Goal: Task Accomplishment & Management: Complete application form

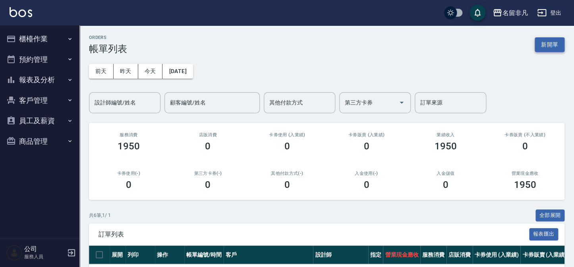
click at [543, 36] on div "ORDERS 帳單列表 新開單" at bounding box center [327, 44] width 476 height 19
click at [541, 43] on button "新開單" at bounding box center [550, 44] width 30 height 15
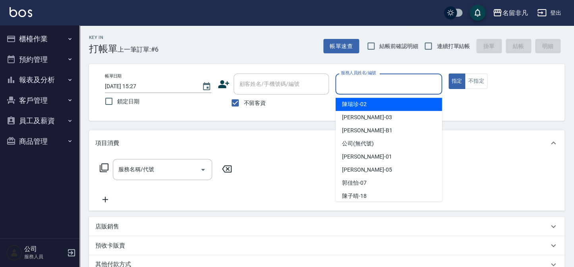
click at [363, 80] on input "服務人員姓名/編號" at bounding box center [388, 84] width 99 height 14
click at [373, 107] on div "[PERSON_NAME]-02" at bounding box center [389, 104] width 106 height 13
type input "[PERSON_NAME]-02"
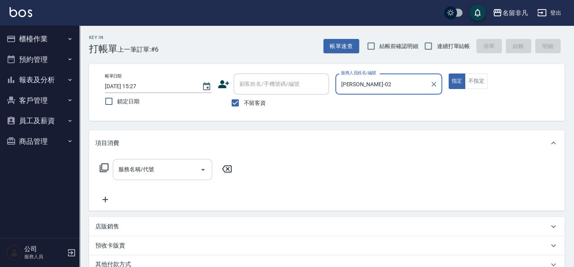
click at [181, 170] on input "服務名稱/代號" at bounding box center [156, 169] width 80 height 14
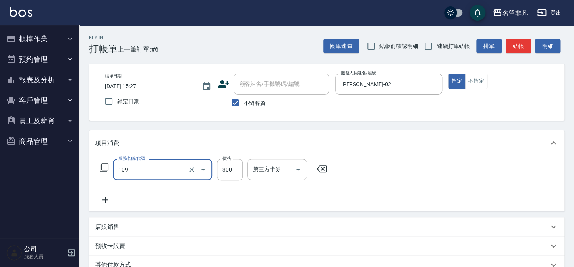
type input "洗髮卷(109)"
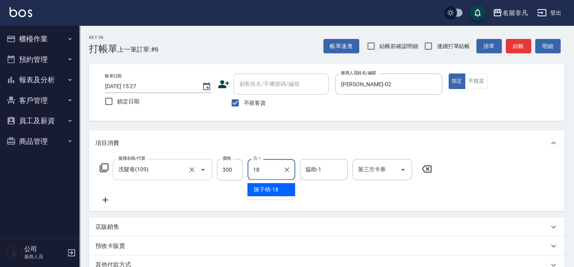
type input "[PERSON_NAME]-18"
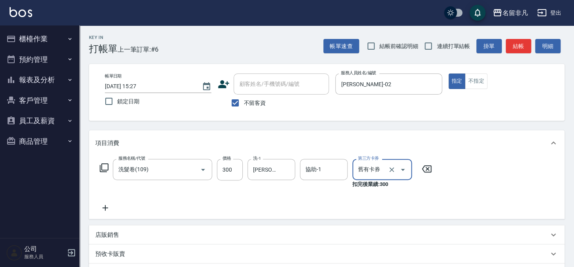
type input "舊有卡券"
click at [101, 168] on icon at bounding box center [104, 168] width 10 height 10
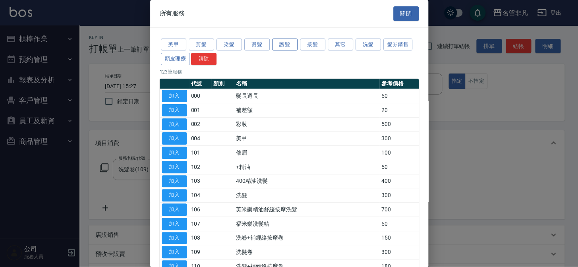
click at [286, 41] on button "護髮" at bounding box center [284, 45] width 25 height 12
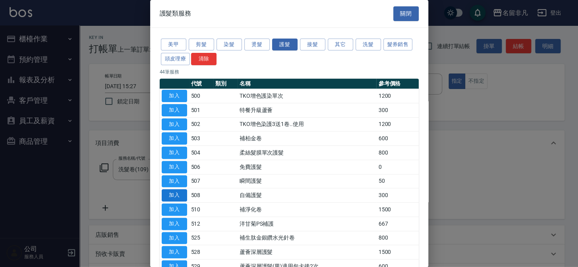
click at [174, 200] on button "加入" at bounding box center [174, 195] width 25 height 12
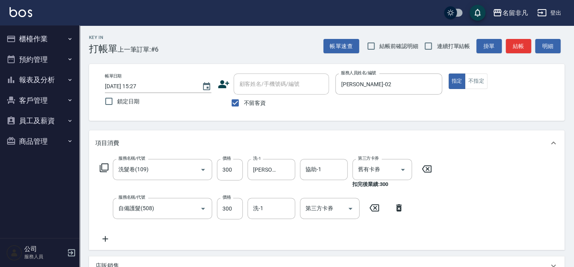
click at [403, 202] on div "服務名稱/代號 自備護髮(508) 服務名稱/代號 價格 300 價格 洗-1 洗-1 第三方卡券 第三方卡券" at bounding box center [251, 208] width 313 height 21
click at [397, 205] on icon at bounding box center [399, 208] width 20 height 10
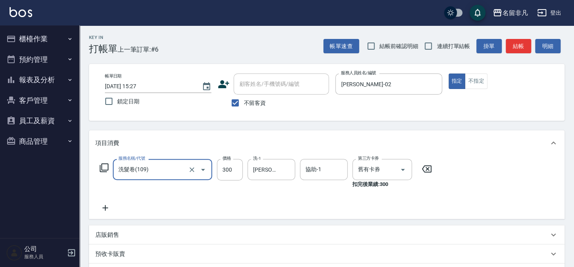
click at [106, 168] on icon at bounding box center [104, 168] width 10 height 10
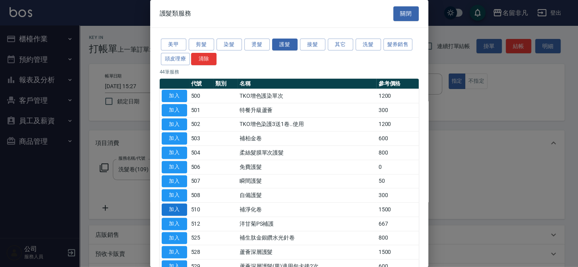
click at [180, 206] on button "加入" at bounding box center [174, 209] width 25 height 12
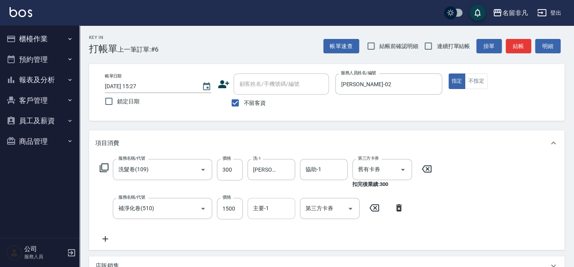
click at [251, 207] on input "主要-1" at bounding box center [271, 208] width 41 height 14
type input "[PERSON_NAME]-18"
click at [234, 201] on input "1500" at bounding box center [230, 208] width 26 height 21
type input "1200"
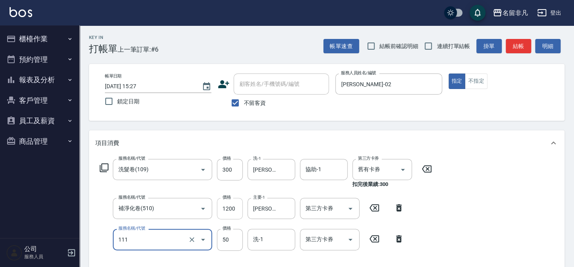
type input "上捲(111)"
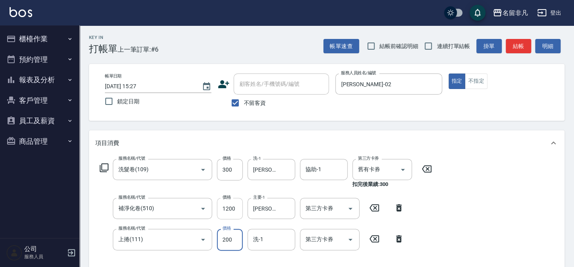
type input "200"
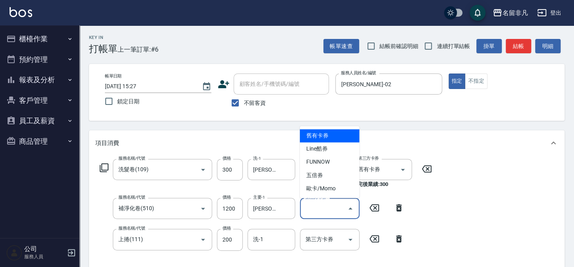
click at [309, 202] on div "第三方卡券 第三方卡券" at bounding box center [330, 208] width 60 height 21
click at [325, 135] on span "舊有卡券" at bounding box center [330, 135] width 60 height 13
type input "舊有卡券"
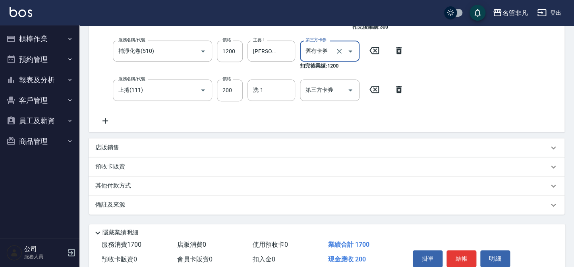
scroll to position [180, 0]
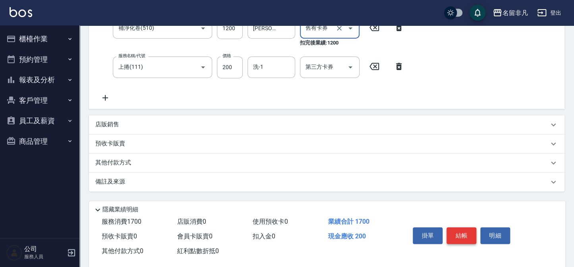
click at [467, 228] on button "結帳" at bounding box center [462, 235] width 30 height 17
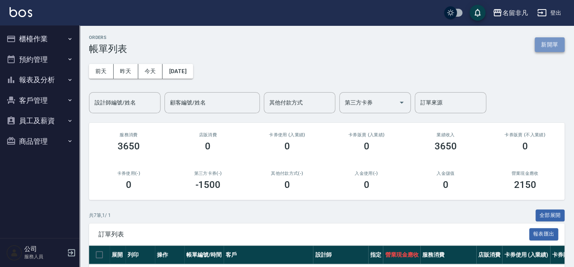
click at [552, 42] on button "新開單" at bounding box center [550, 44] width 30 height 15
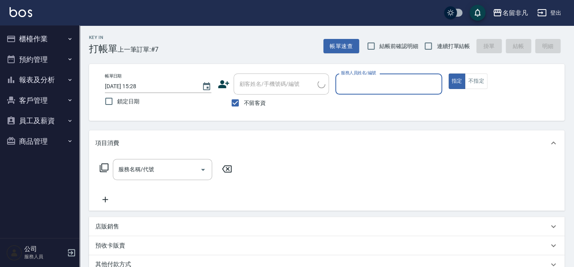
click at [387, 79] on input "服務人員姓名/編號" at bounding box center [388, 84] width 99 height 14
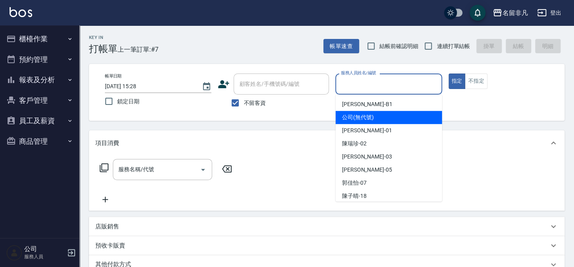
click at [373, 103] on div "[PERSON_NAME] -B1" at bounding box center [389, 104] width 106 height 13
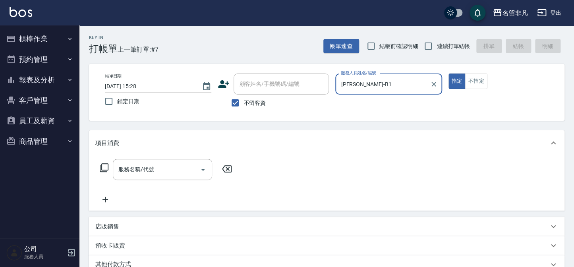
type input "[PERSON_NAME]-B1"
click at [174, 168] on input "服務名稱/代號" at bounding box center [156, 169] width 80 height 14
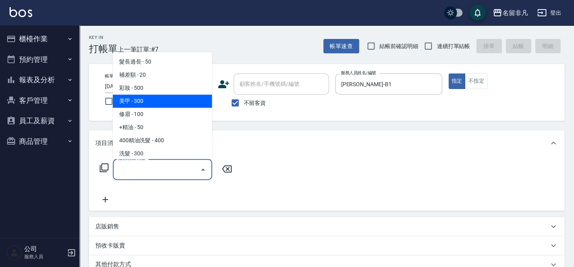
click at [156, 95] on span "美甲 - 300" at bounding box center [162, 101] width 99 height 13
type input "美甲(004)"
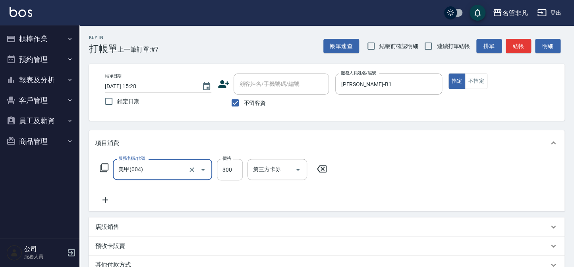
click at [230, 166] on input "300" at bounding box center [230, 169] width 26 height 21
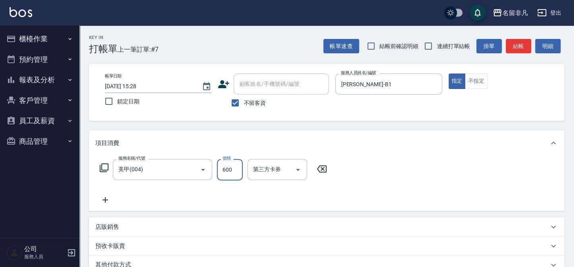
type input "600"
click at [516, 51] on button "結帳" at bounding box center [518, 46] width 25 height 15
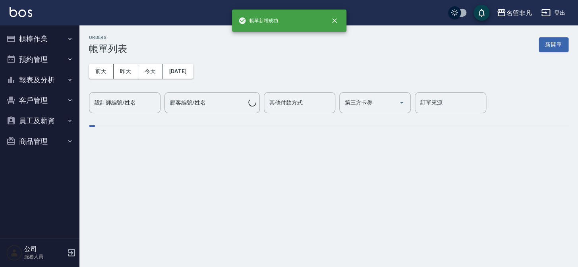
click at [543, 51] on button "新開單" at bounding box center [554, 44] width 30 height 15
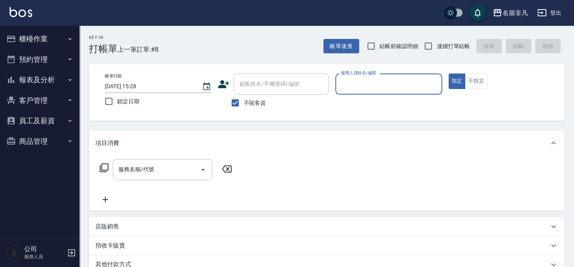
click at [402, 78] on input "服務人員姓名/編號" at bounding box center [388, 84] width 99 height 14
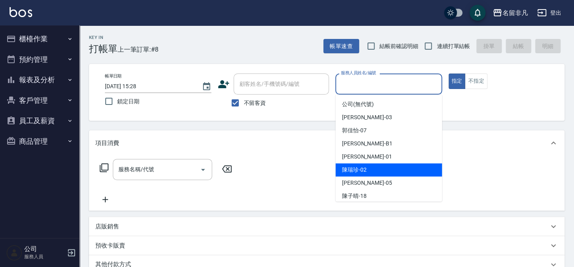
click at [369, 168] on div "[PERSON_NAME]-02" at bounding box center [389, 169] width 106 height 13
type input "[PERSON_NAME]-02"
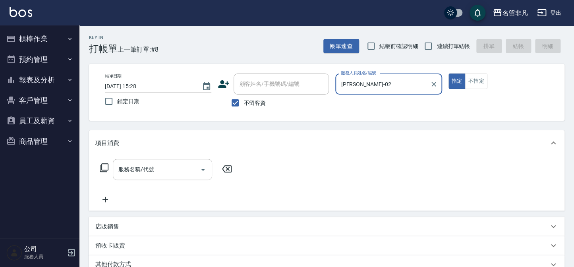
click at [147, 172] on div "服務名稱/代號 服務名稱/代號" at bounding box center [162, 169] width 99 height 21
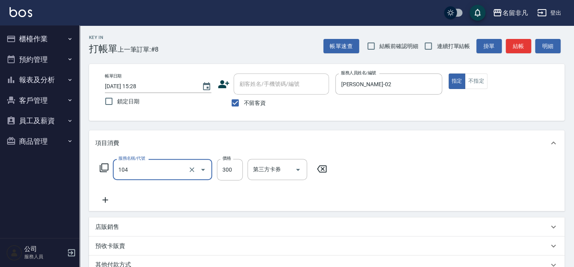
type input "洗髮(104)"
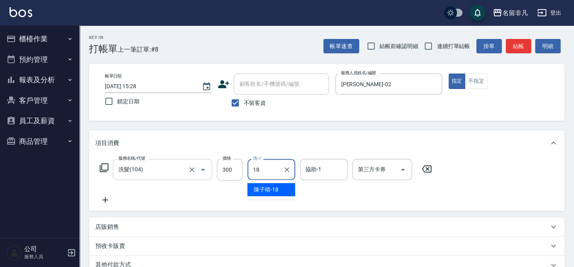
type input "[PERSON_NAME]-18"
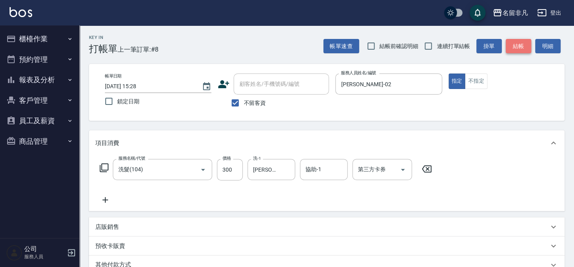
click at [510, 46] on button "結帳" at bounding box center [518, 46] width 25 height 15
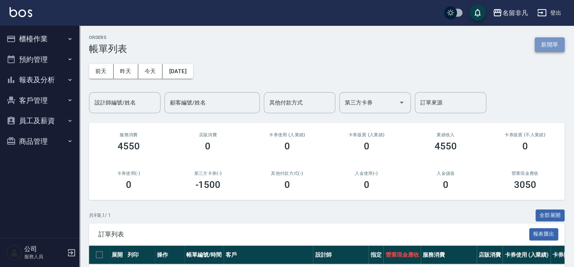
click at [548, 44] on button "新開單" at bounding box center [550, 44] width 30 height 15
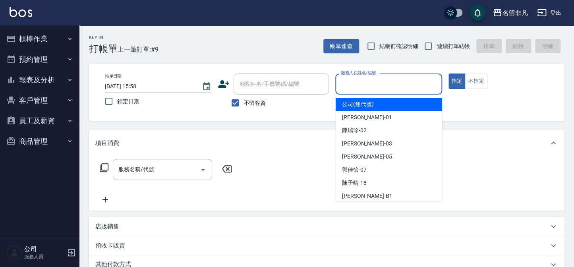
click at [395, 85] on input "服務人員姓名/編號" at bounding box center [388, 84] width 99 height 14
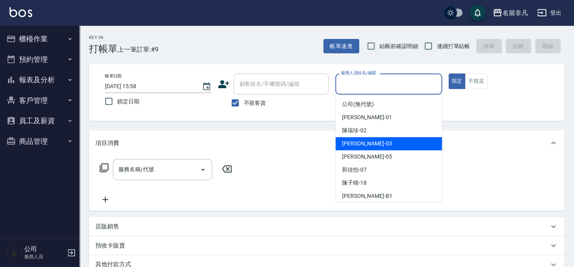
drag, startPoint x: 389, startPoint y: 144, endPoint x: 398, endPoint y: 141, distance: 10.2
click at [389, 144] on div "[PERSON_NAME] -03" at bounding box center [389, 143] width 106 height 13
type input "[PERSON_NAME]-03"
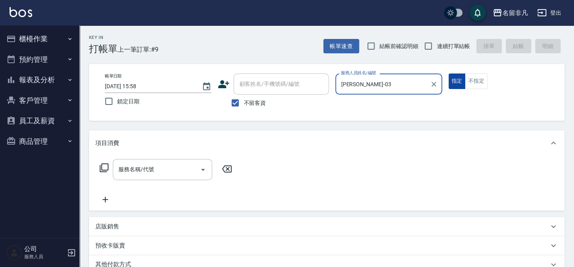
click at [457, 78] on button "指定" at bounding box center [457, 81] width 17 height 15
click at [104, 166] on icon at bounding box center [104, 168] width 10 height 10
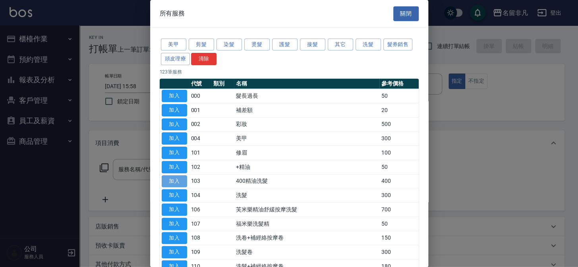
click at [178, 176] on button "加入" at bounding box center [174, 181] width 25 height 12
type input "400精油洗髮(103)"
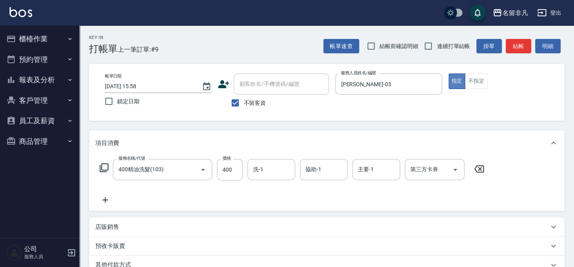
click at [461, 79] on button "指定" at bounding box center [457, 81] width 17 height 15
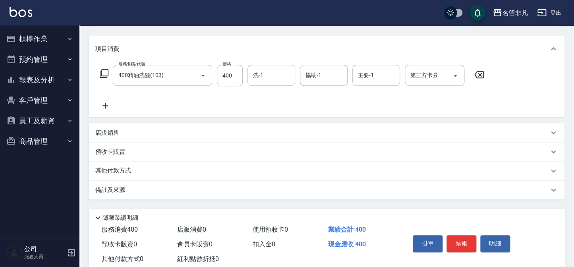
scroll to position [115, 0]
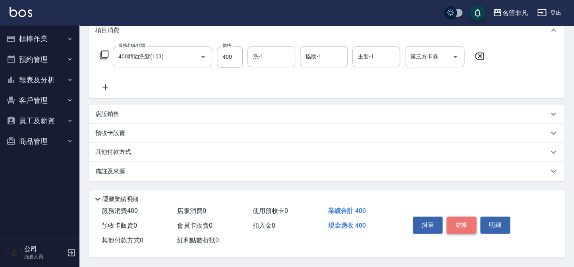
click at [458, 219] on button "結帳" at bounding box center [462, 225] width 30 height 17
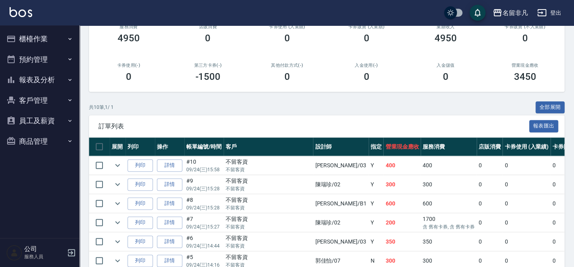
scroll to position [144, 0]
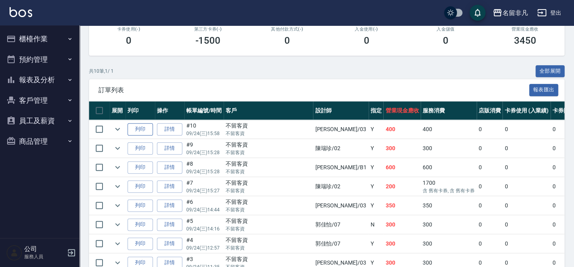
click at [139, 130] on button "列印" at bounding box center [140, 129] width 25 height 12
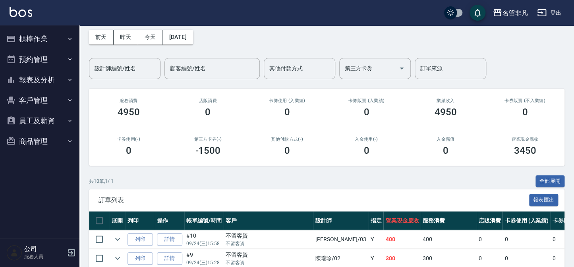
scroll to position [0, 0]
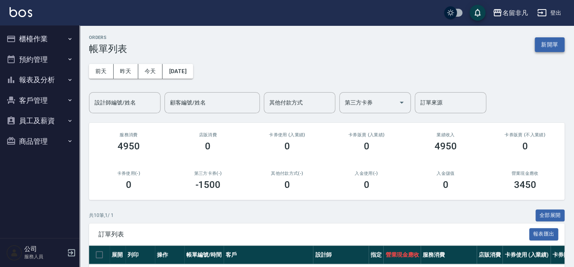
click at [541, 43] on button "新開單" at bounding box center [550, 44] width 30 height 15
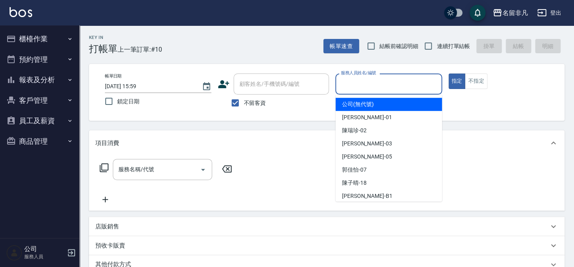
click at [389, 86] on input "服務人員姓名/編號" at bounding box center [388, 84] width 99 height 14
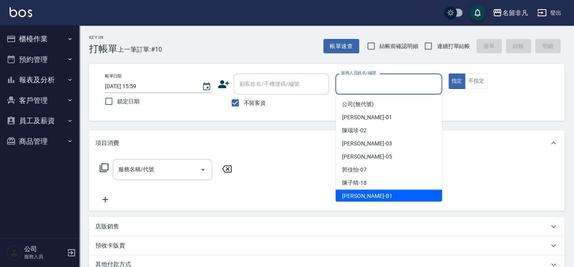
click at [385, 197] on div "[PERSON_NAME] -B1" at bounding box center [389, 196] width 106 height 13
type input "[PERSON_NAME]-B1"
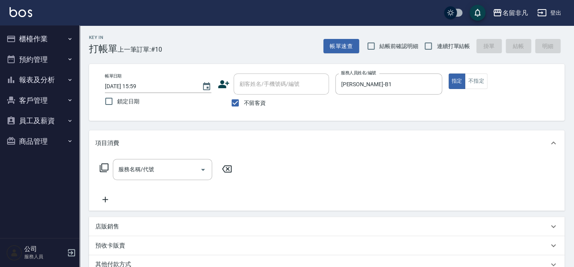
click at [105, 166] on icon at bounding box center [104, 168] width 10 height 10
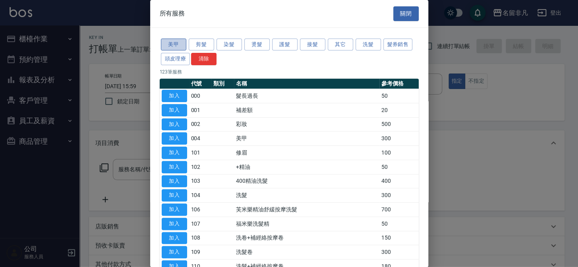
click at [176, 42] on button "美甲" at bounding box center [173, 45] width 25 height 12
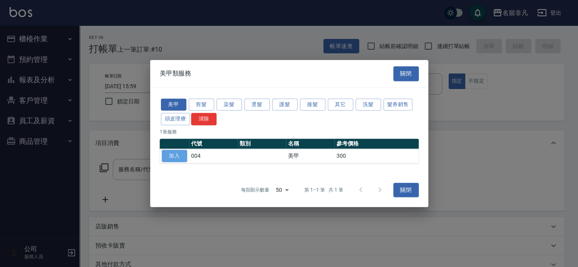
click at [171, 153] on button "加入" at bounding box center [174, 156] width 25 height 12
type input "美甲(004)"
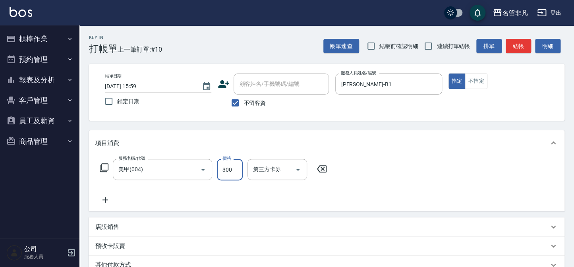
click at [232, 170] on input "300" at bounding box center [230, 169] width 26 height 21
type input "250"
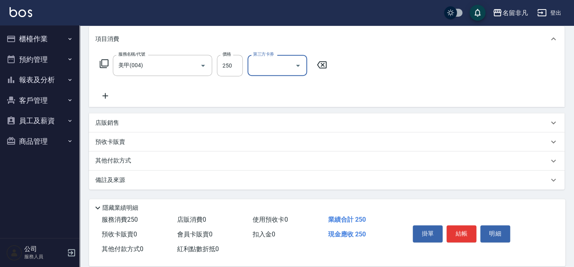
scroll to position [115, 0]
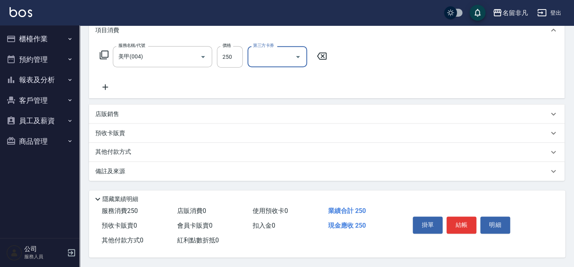
click at [457, 219] on button "結帳" at bounding box center [462, 225] width 30 height 17
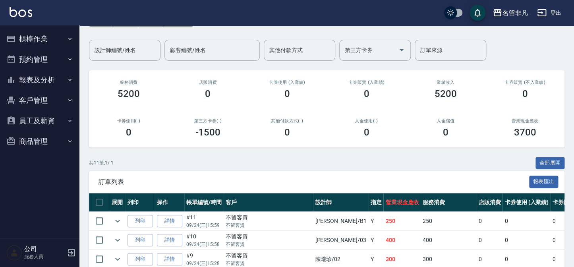
scroll to position [108, 0]
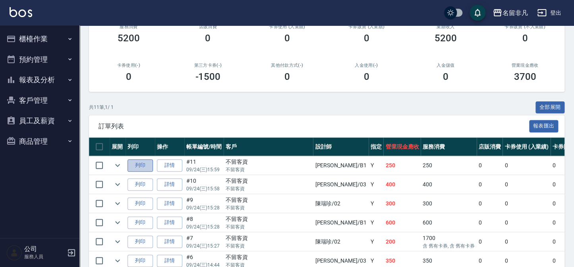
click at [137, 164] on button "列印" at bounding box center [140, 165] width 25 height 12
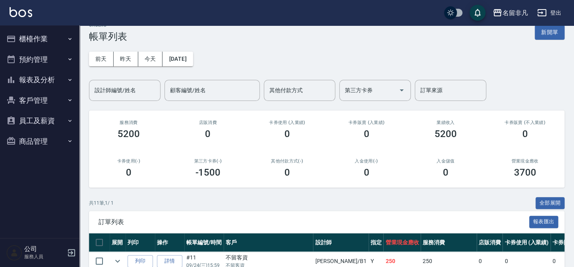
scroll to position [0, 0]
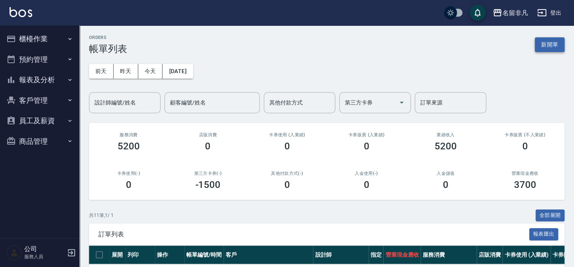
click at [534, 47] on div "ORDERS 帳單列表 新開單" at bounding box center [327, 44] width 476 height 19
click at [536, 50] on button "新開單" at bounding box center [550, 44] width 30 height 15
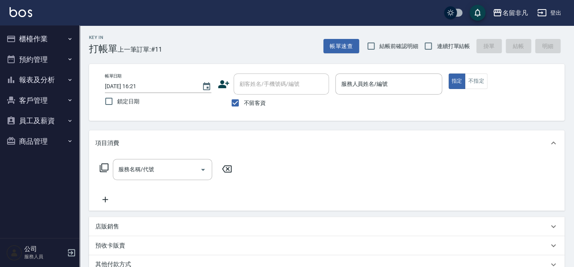
click at [250, 106] on span "不留客資" at bounding box center [255, 103] width 22 height 8
click at [244, 106] on input "不留客資" at bounding box center [235, 103] width 17 height 17
checkbox input "false"
click at [268, 81] on div "顧客姓名/手機號碼/編號 顧客姓名/手機號碼/編號" at bounding box center [281, 84] width 95 height 21
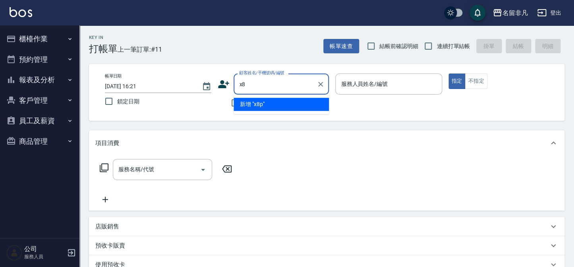
type input "x"
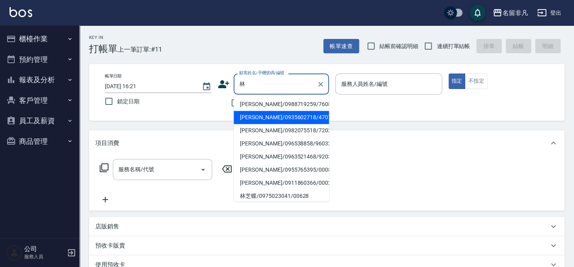
click at [299, 119] on li "[PERSON_NAME]/0935602718/470702" at bounding box center [281, 117] width 95 height 13
type input "[PERSON_NAME]/0935602718/470702"
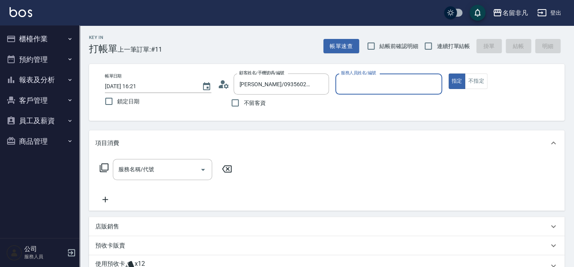
click at [371, 83] on input "服務人員姓名/編號" at bounding box center [388, 84] width 99 height 14
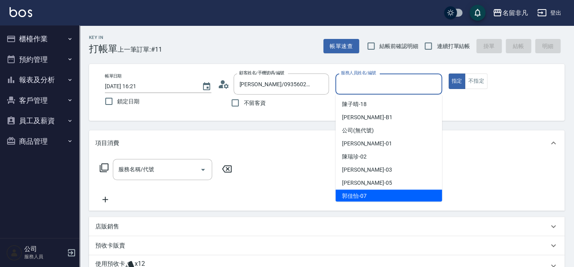
click at [355, 190] on div "[PERSON_NAME]-07" at bounding box center [389, 196] width 106 height 13
type input "[PERSON_NAME]-07"
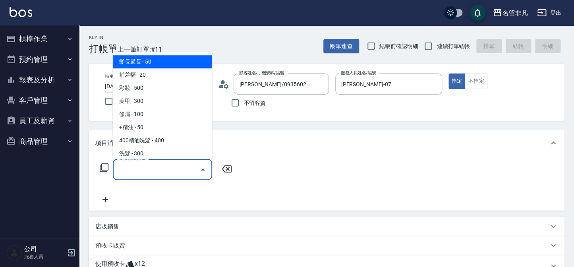
click at [172, 165] on input "服務名稱/代號" at bounding box center [156, 169] width 80 height 14
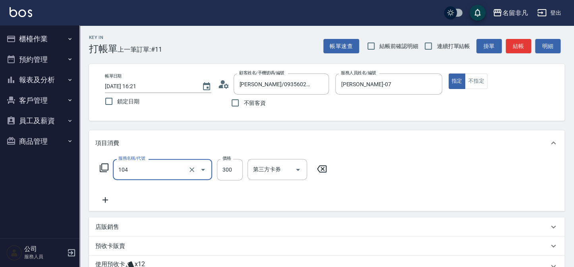
type input "洗髮(104)"
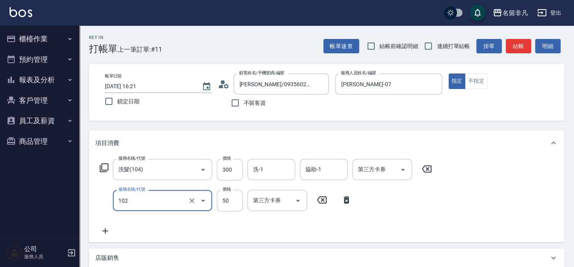
type input "+精油(102)"
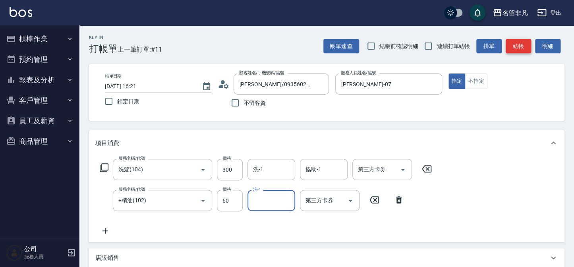
click at [526, 43] on button "結帳" at bounding box center [518, 46] width 25 height 15
